Goal: Check status: Check status

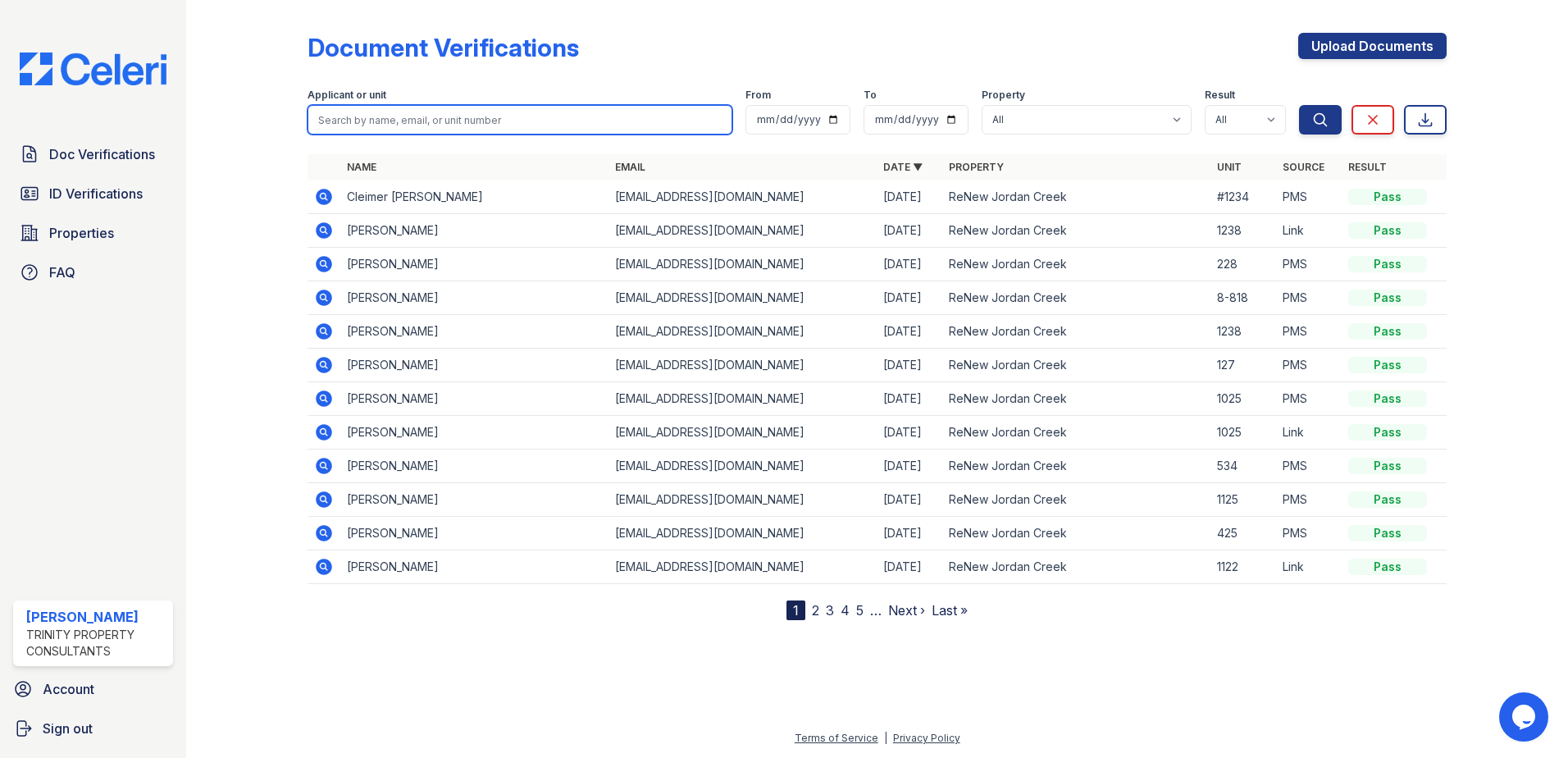
click at [429, 127] on input "search" at bounding box center [519, 120] width 425 height 30
click at [402, 729] on div "Terms of Service | Privacy Policy" at bounding box center [877, 743] width 1330 height 30
click at [318, 332] on icon at bounding box center [323, 331] width 16 height 16
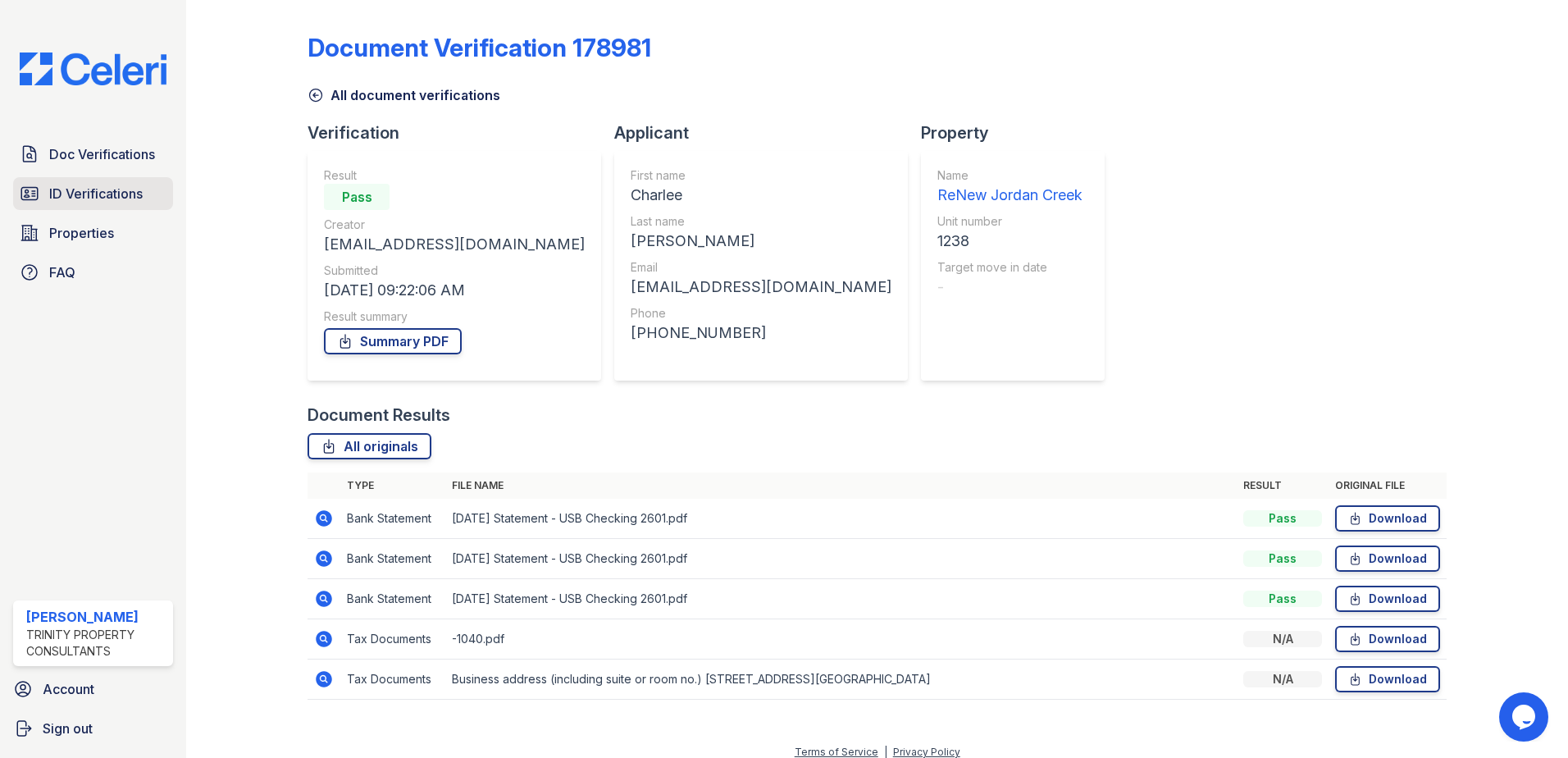
click at [89, 203] on span "ID Verifications" at bounding box center [96, 193] width 94 height 19
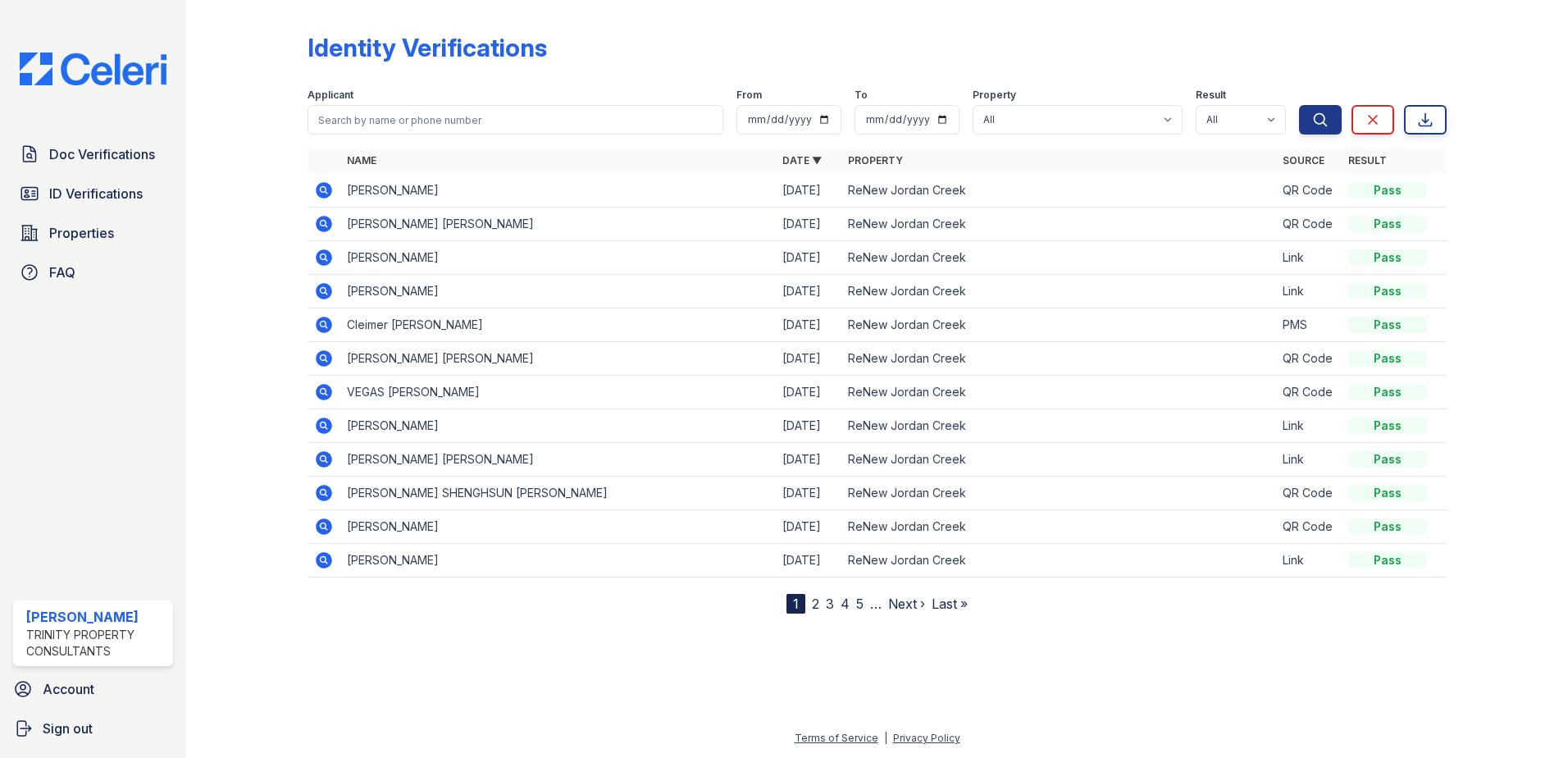
click at [813, 605] on link "2" at bounding box center [816, 603] width 8 height 16
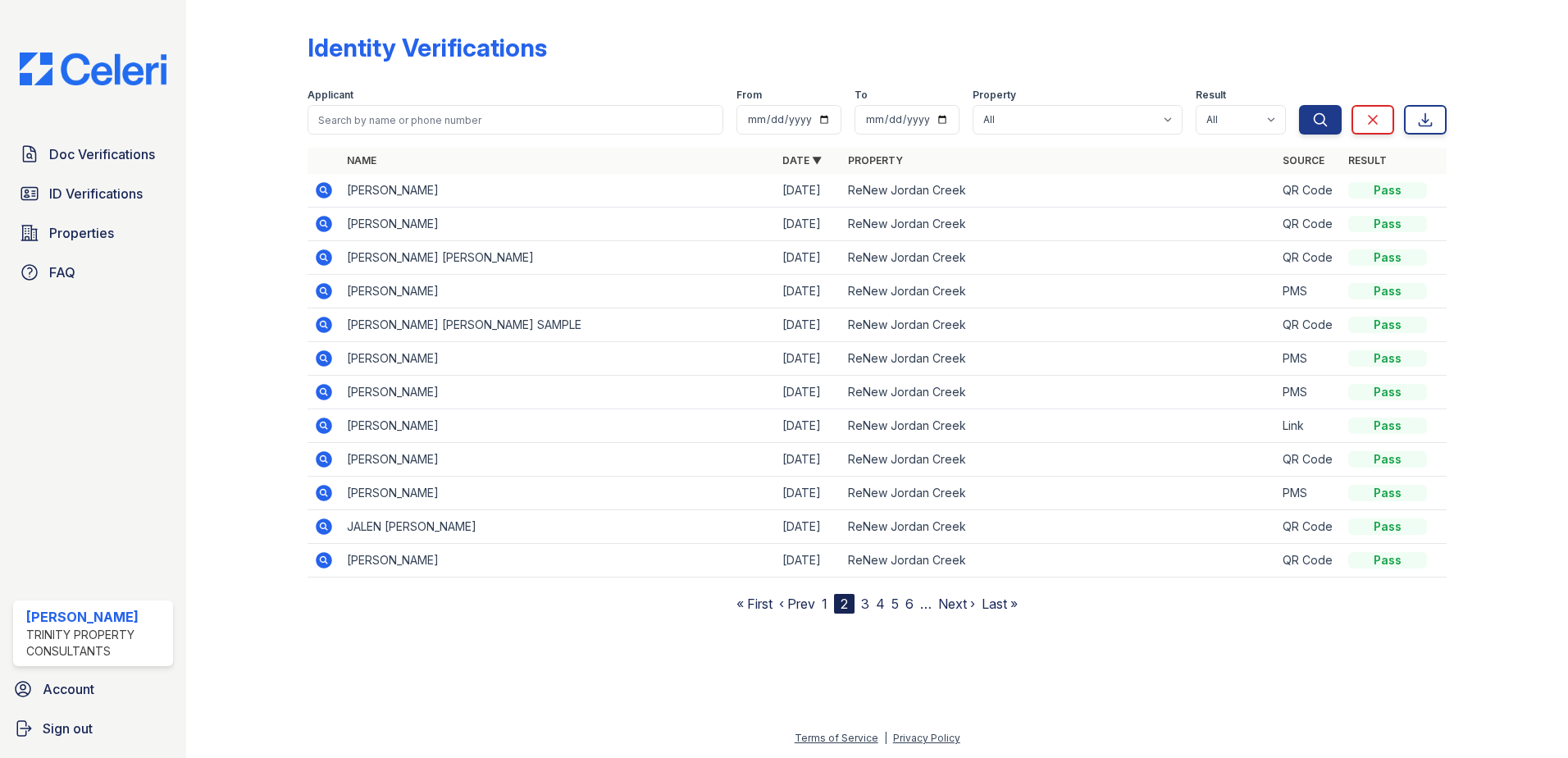
click at [326, 359] on icon at bounding box center [324, 358] width 19 height 19
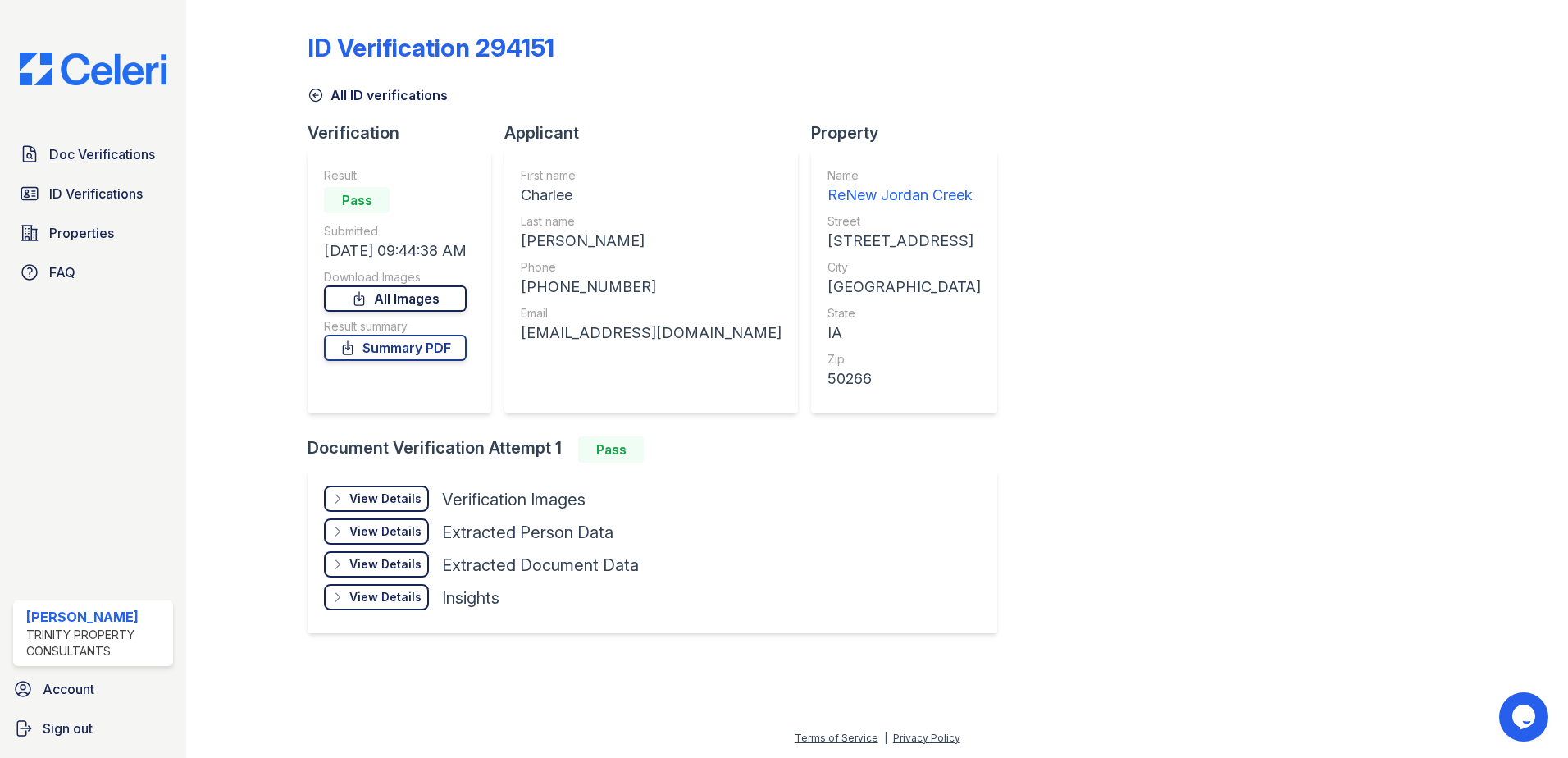
click at [397, 298] on link "All Images" at bounding box center [396, 298] width 143 height 26
click at [386, 348] on link "Summary PDF" at bounding box center [396, 347] width 143 height 26
